Goal: Task Accomplishment & Management: Complete application form

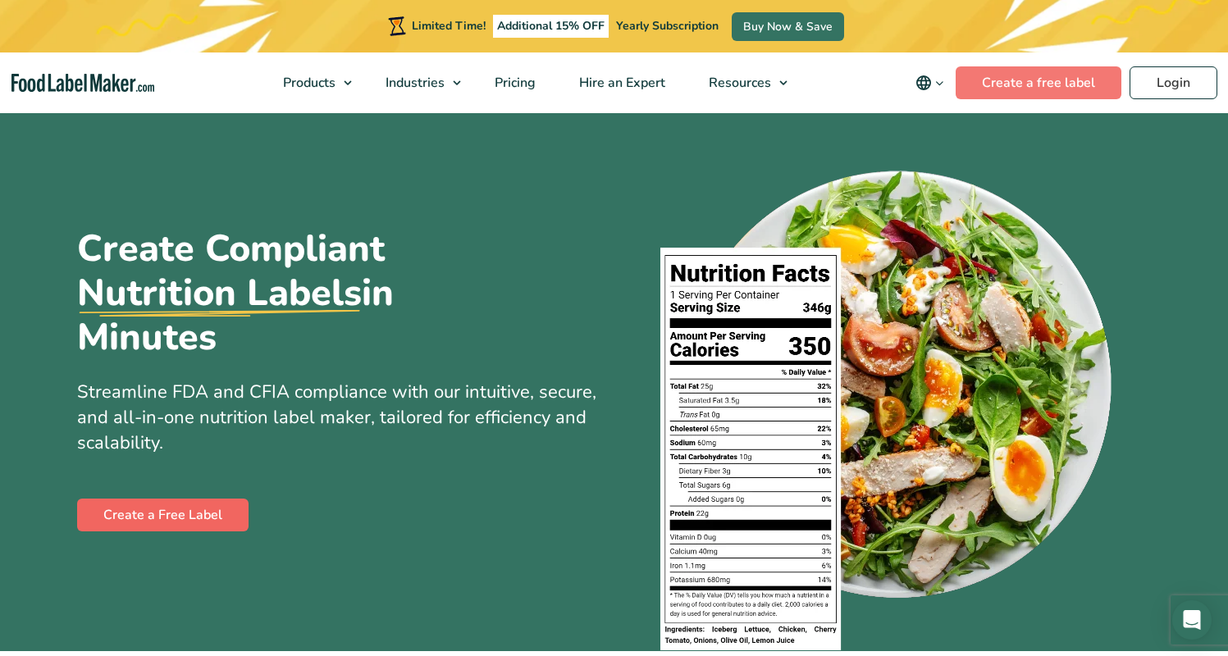
click at [198, 517] on link "Create a Free Label" at bounding box center [162, 515] width 171 height 33
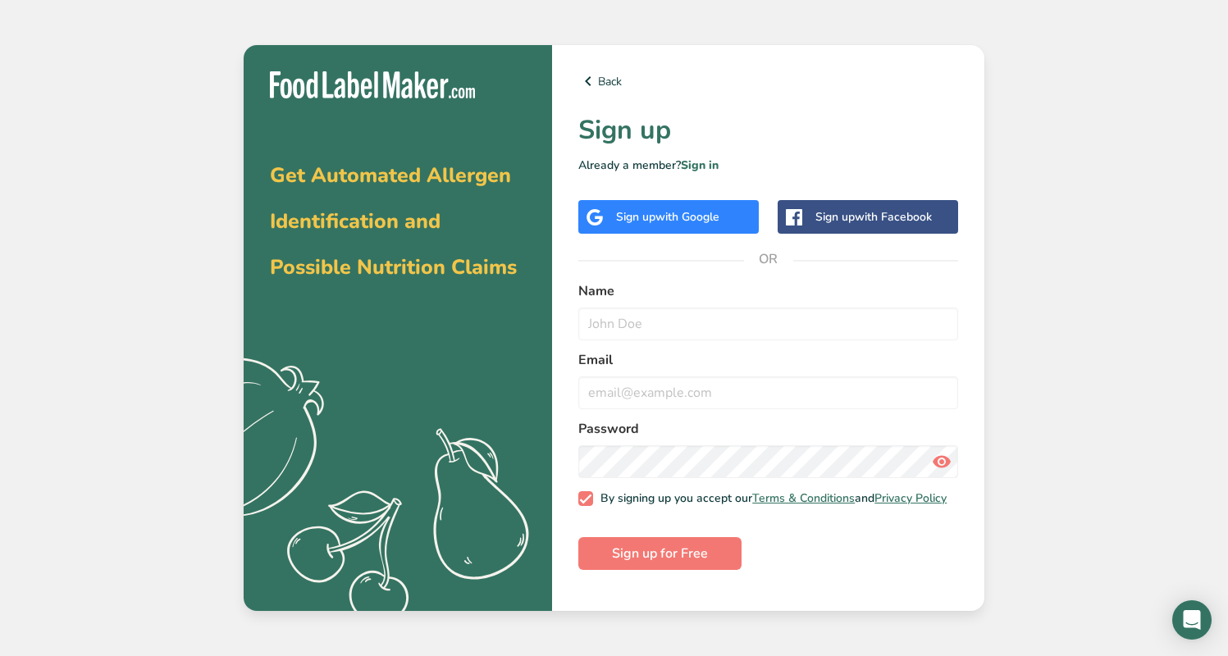
click at [718, 239] on div "Back Sign up Already a member? Sign in Sign up with Google Sign up with Faceboo…" at bounding box center [768, 328] width 432 height 566
click at [714, 226] on div "Sign up with Google" at bounding box center [668, 217] width 180 height 34
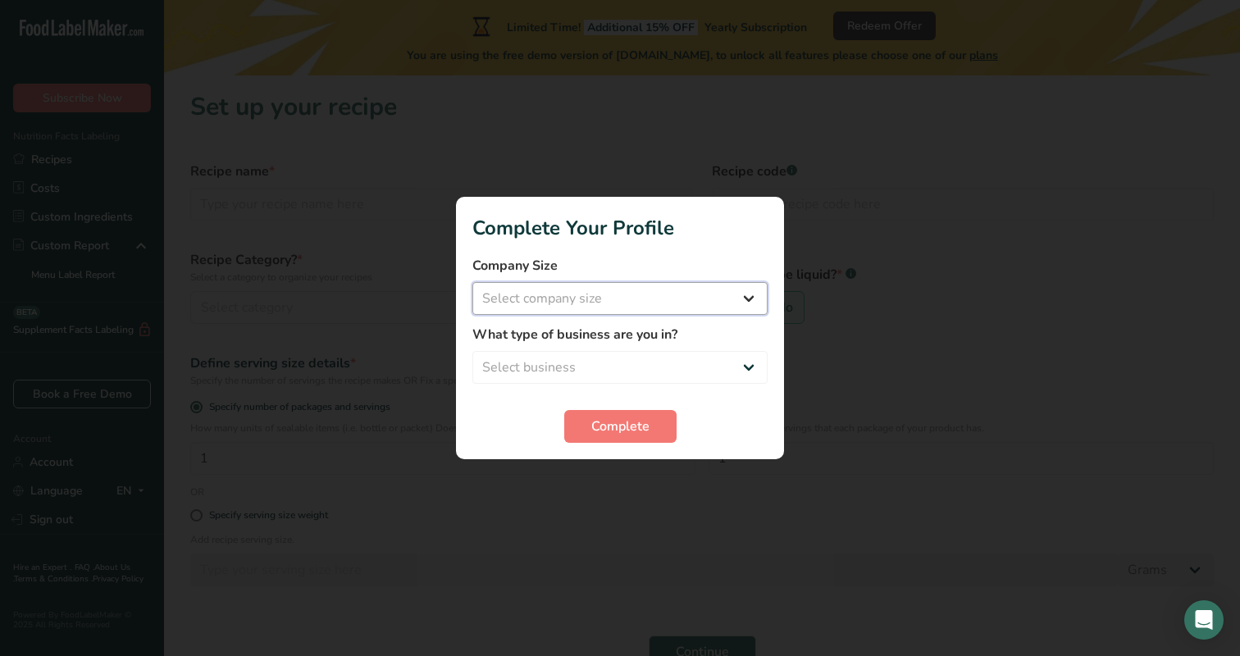
select select "1"
click at [663, 444] on section "Complete Your Profile Company Size Fewer than 10 Employees 10 to 50 Employees 5…" at bounding box center [620, 328] width 328 height 262
click at [659, 434] on button "Complete" at bounding box center [620, 426] width 112 height 33
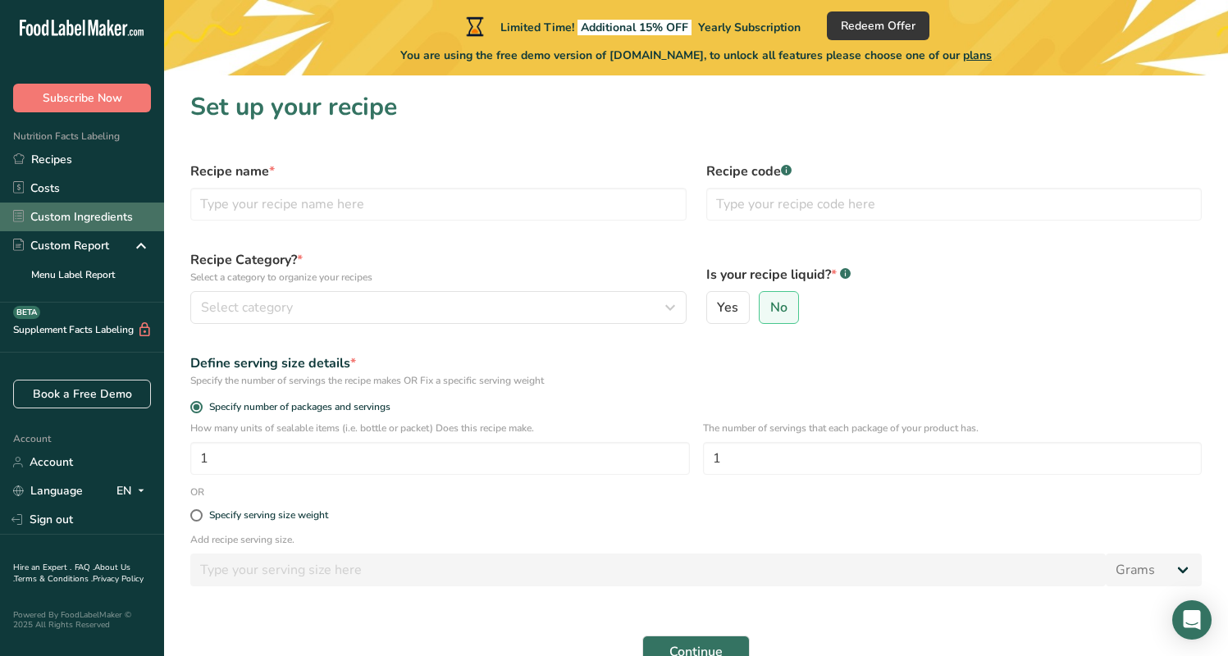
scroll to position [3, 0]
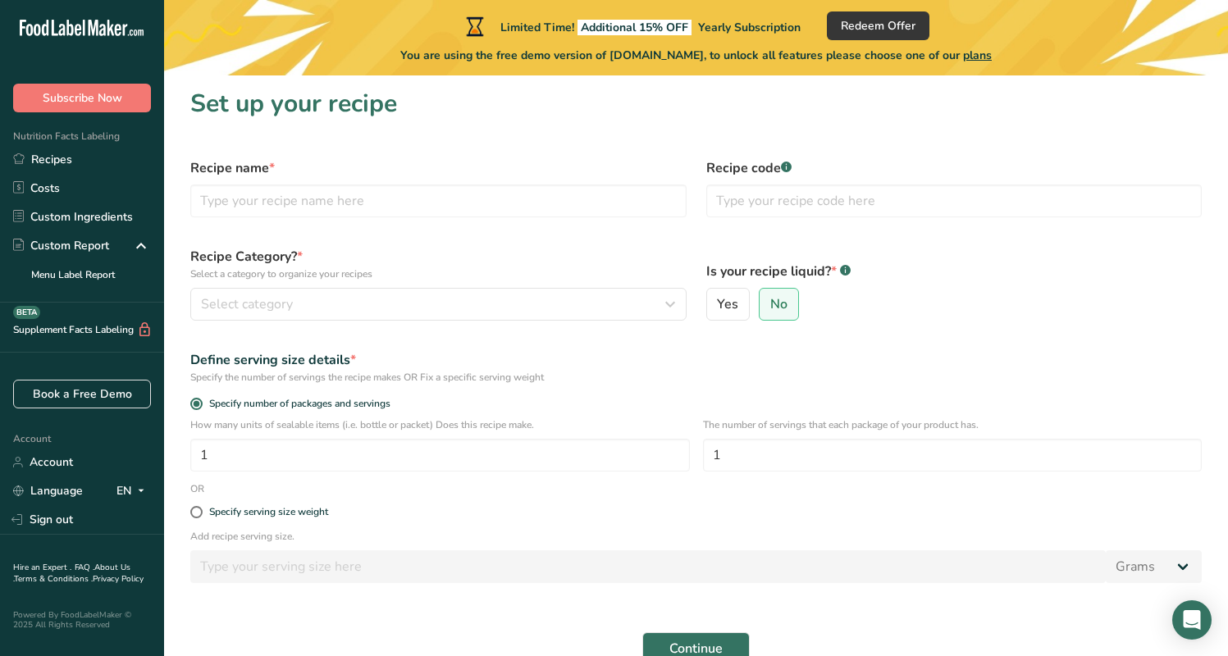
click at [581, 256] on label "Recipe Category? * Select a category to organize your recipes" at bounding box center [438, 264] width 496 height 34
